Goal: Transaction & Acquisition: Purchase product/service

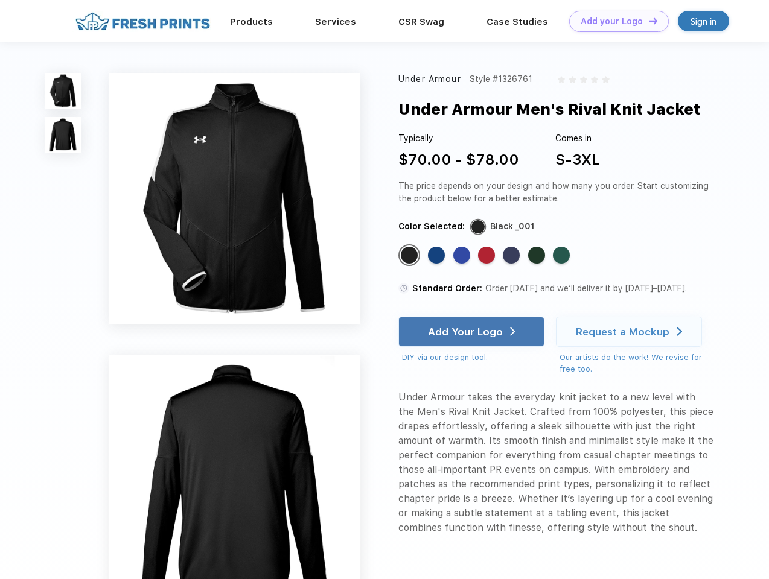
click at [614, 21] on link "Add your Logo Design Tool" at bounding box center [619, 21] width 100 height 21
click at [0, 0] on div "Design Tool" at bounding box center [0, 0] width 0 height 0
click at [647, 21] on link "Add your Logo Design Tool" at bounding box center [619, 21] width 100 height 21
click at [63, 90] on img at bounding box center [63, 91] width 36 height 36
click at [63, 135] on img at bounding box center [63, 135] width 36 height 36
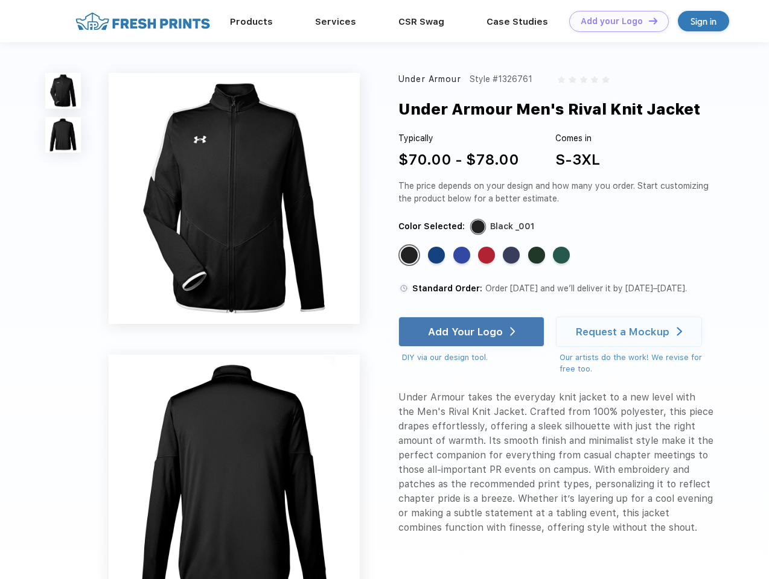
click at [410, 256] on div "Standard Color" at bounding box center [409, 255] width 17 height 17
click at [437, 256] on div "Standard Color" at bounding box center [436, 255] width 17 height 17
click at [463, 256] on div "Standard Color" at bounding box center [461, 255] width 17 height 17
click at [487, 256] on div "Standard Color" at bounding box center [486, 255] width 17 height 17
click at [512, 256] on div "Standard Color" at bounding box center [510, 255] width 17 height 17
